Goal: Information Seeking & Learning: Learn about a topic

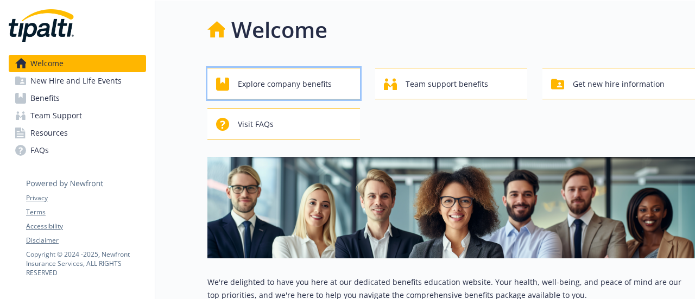
click at [271, 81] on span "Explore company benefits" at bounding box center [285, 84] width 94 height 21
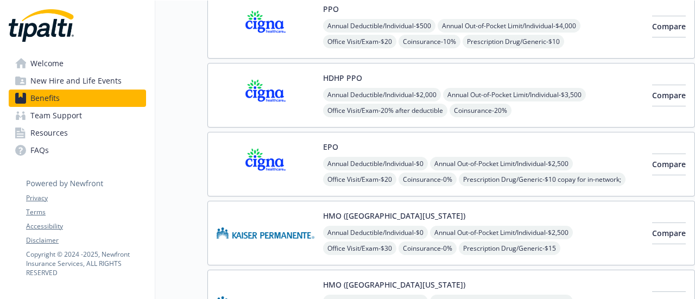
scroll to position [130, 0]
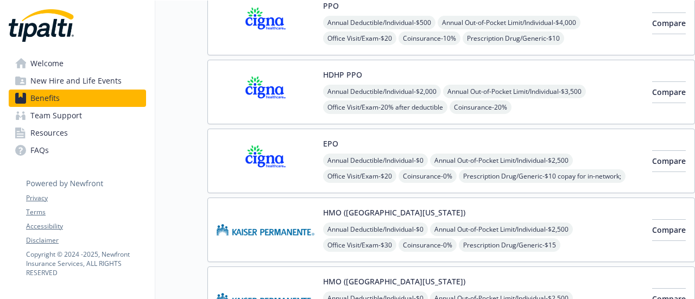
click at [77, 65] on link "Welcome" at bounding box center [77, 63] width 137 height 17
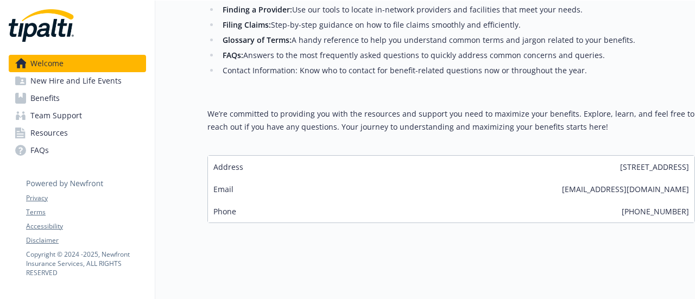
scroll to position [382, 0]
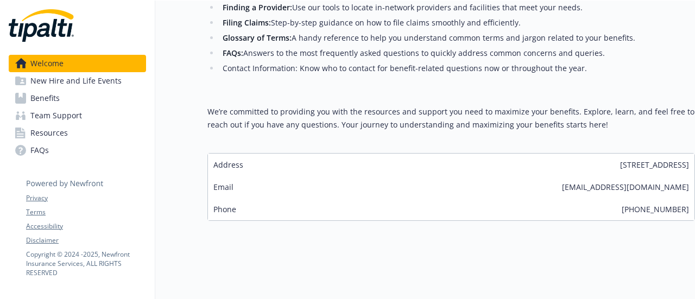
click at [66, 78] on span "New Hire and Life Events" at bounding box center [75, 80] width 91 height 17
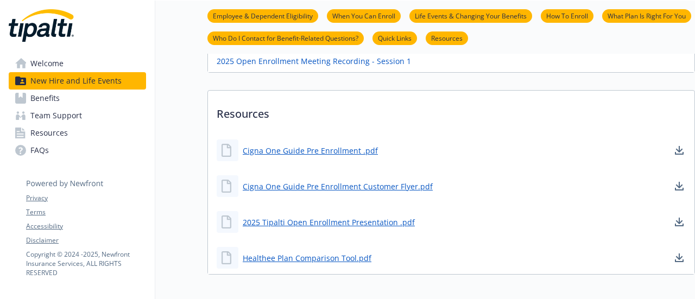
scroll to position [554, 0]
click at [64, 115] on span "Team Support" at bounding box center [56, 115] width 52 height 17
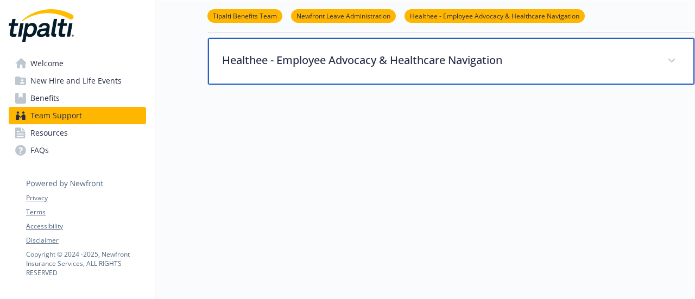
scroll to position [339, 0]
click at [671, 59] on icon at bounding box center [671, 61] width 7 height 4
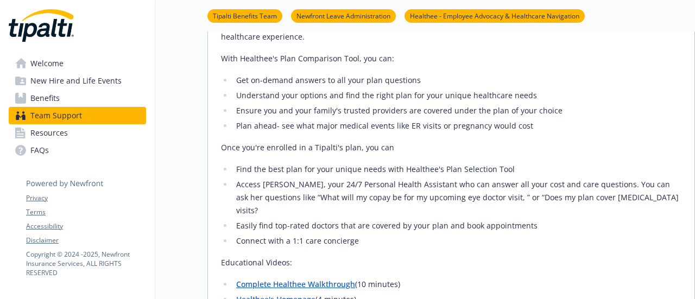
scroll to position [424, 0]
